Goal: Find specific page/section: Locate a particular part of the current website

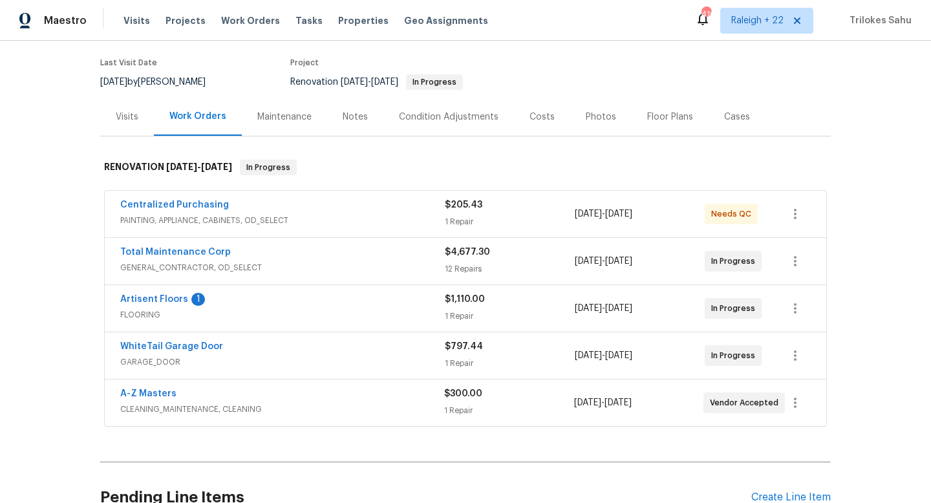
scroll to position [113, 0]
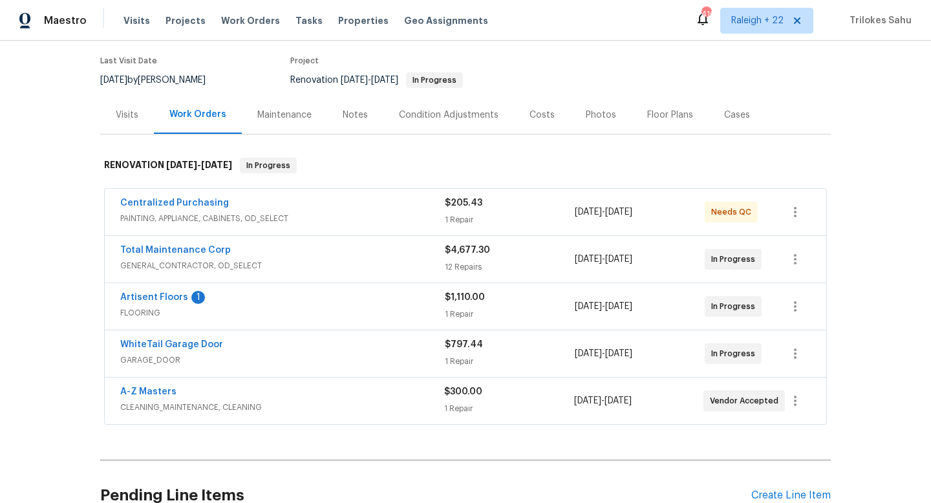
click at [165, 212] on span "PAINTING, APPLIANCE, CABINETS, OD_SELECT" at bounding box center [282, 218] width 324 height 13
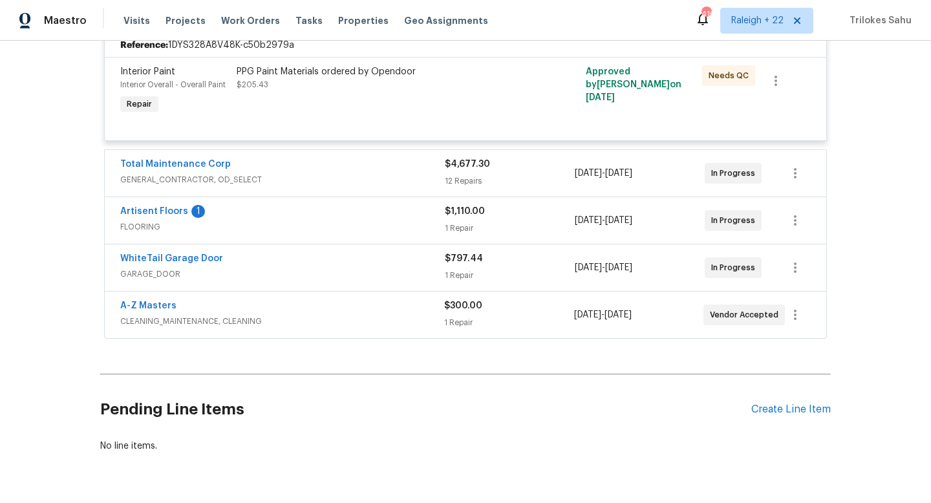
scroll to position [332, 0]
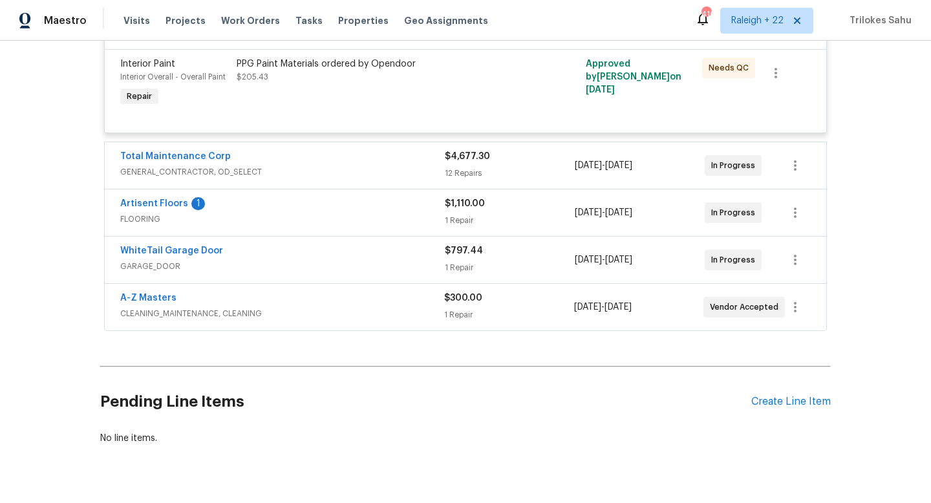
click at [157, 165] on span "GENERAL_CONTRACTOR, OD_SELECT" at bounding box center [282, 171] width 324 height 13
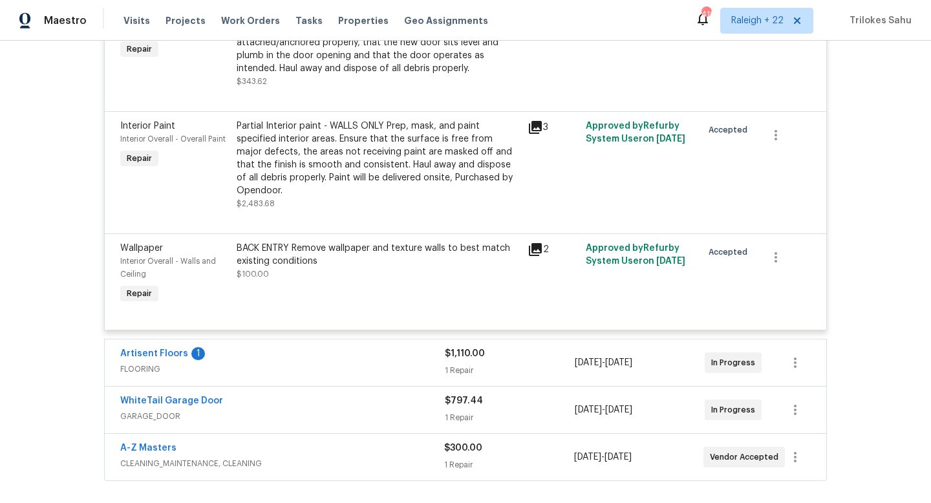
scroll to position [1542, 0]
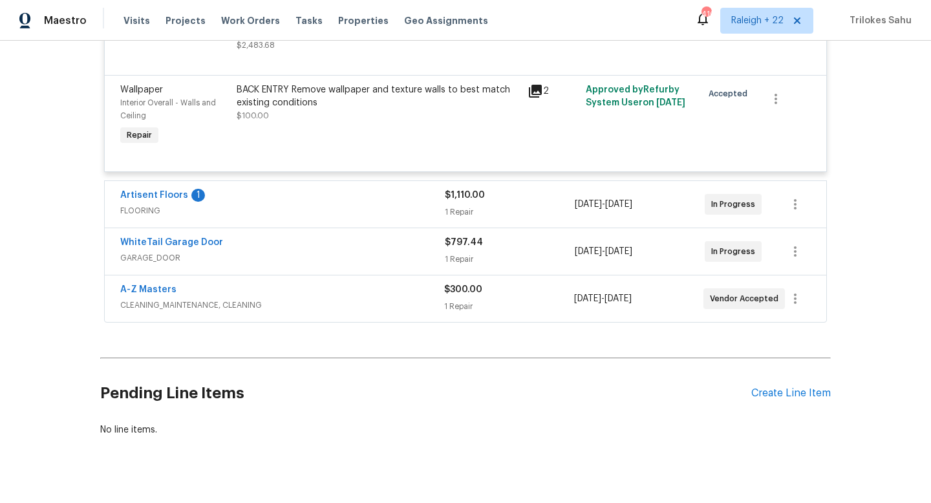
click at [163, 299] on span "CLEANING_MAINTENANCE, CLEANING" at bounding box center [282, 305] width 324 height 13
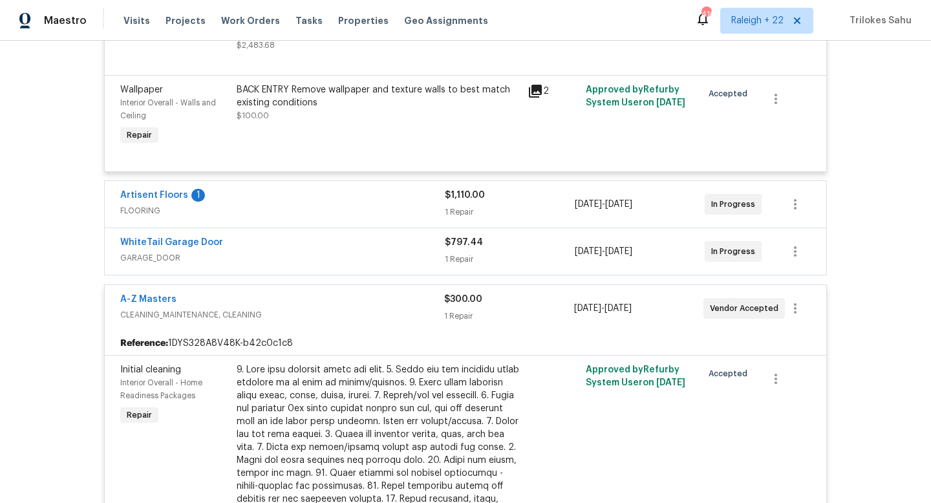
click at [156, 244] on div "WhiteTail Garage Door GARAGE_DOOR" at bounding box center [282, 251] width 324 height 31
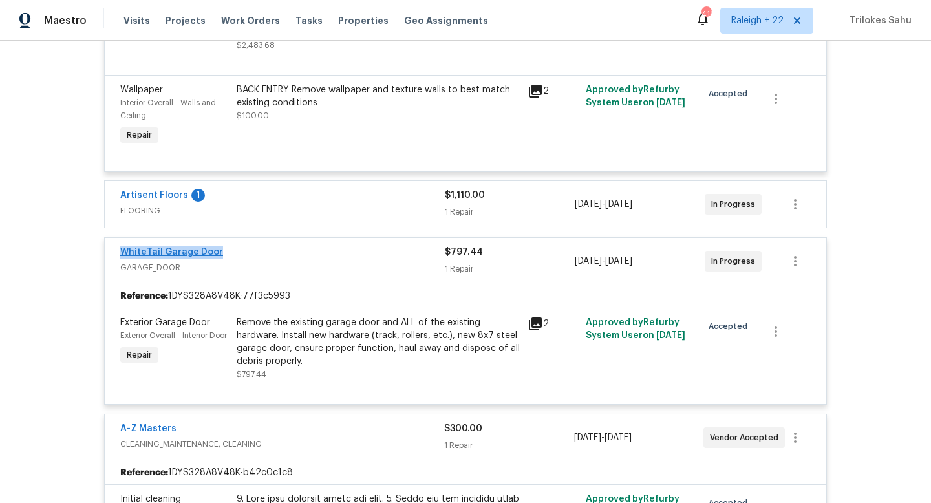
drag, startPoint x: 234, startPoint y: 231, endPoint x: 121, endPoint y: 229, distance: 112.5
click at [121, 246] on div "WhiteTail Garage Door" at bounding box center [282, 254] width 324 height 16
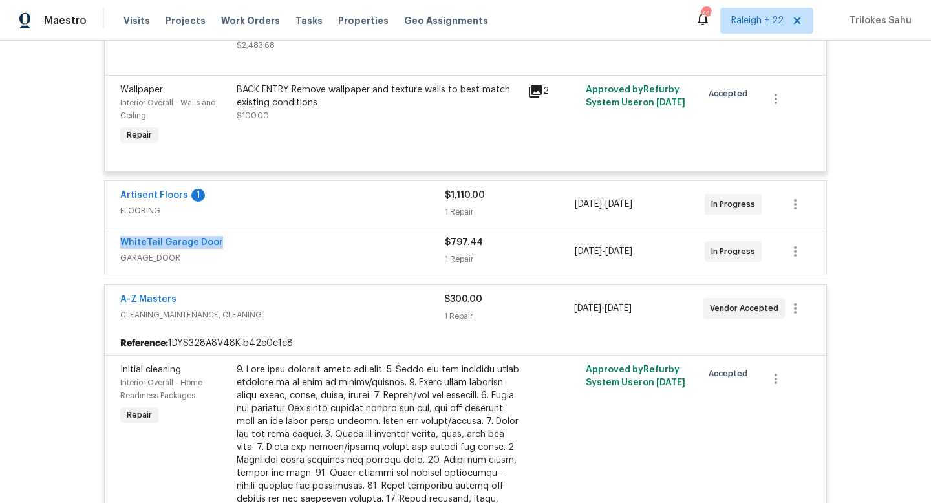
copy link "WhiteTail Garage Door"
click at [245, 236] on div "WhiteTail Garage Door" at bounding box center [282, 244] width 324 height 16
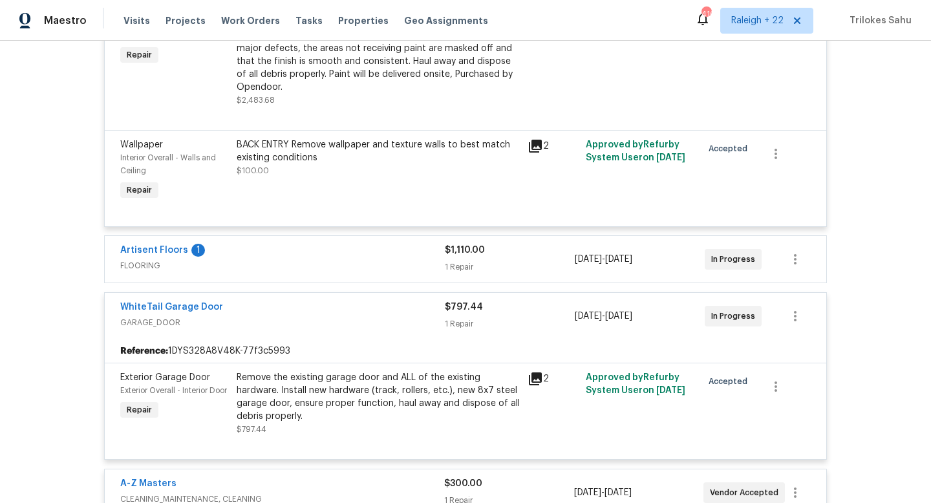
scroll to position [1488, 0]
click at [534, 370] on icon at bounding box center [535, 378] width 16 height 16
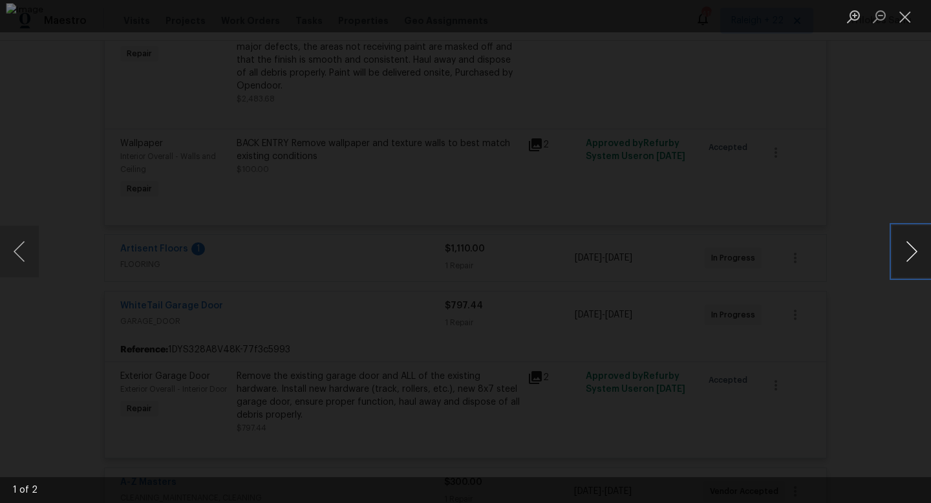
click at [907, 244] on button "Next image" at bounding box center [911, 252] width 39 height 52
click at [903, 19] on button "Close lightbox" at bounding box center [905, 16] width 26 height 23
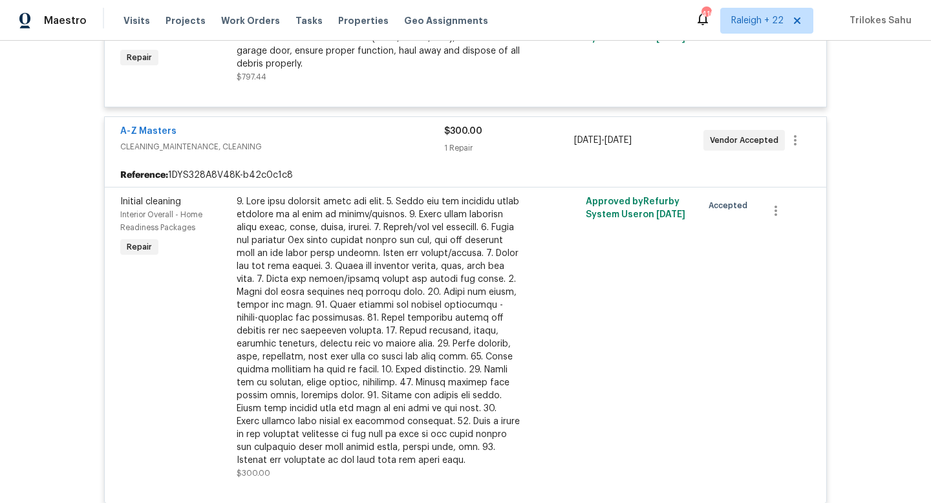
scroll to position [41, 0]
